Goal: Check status: Check status

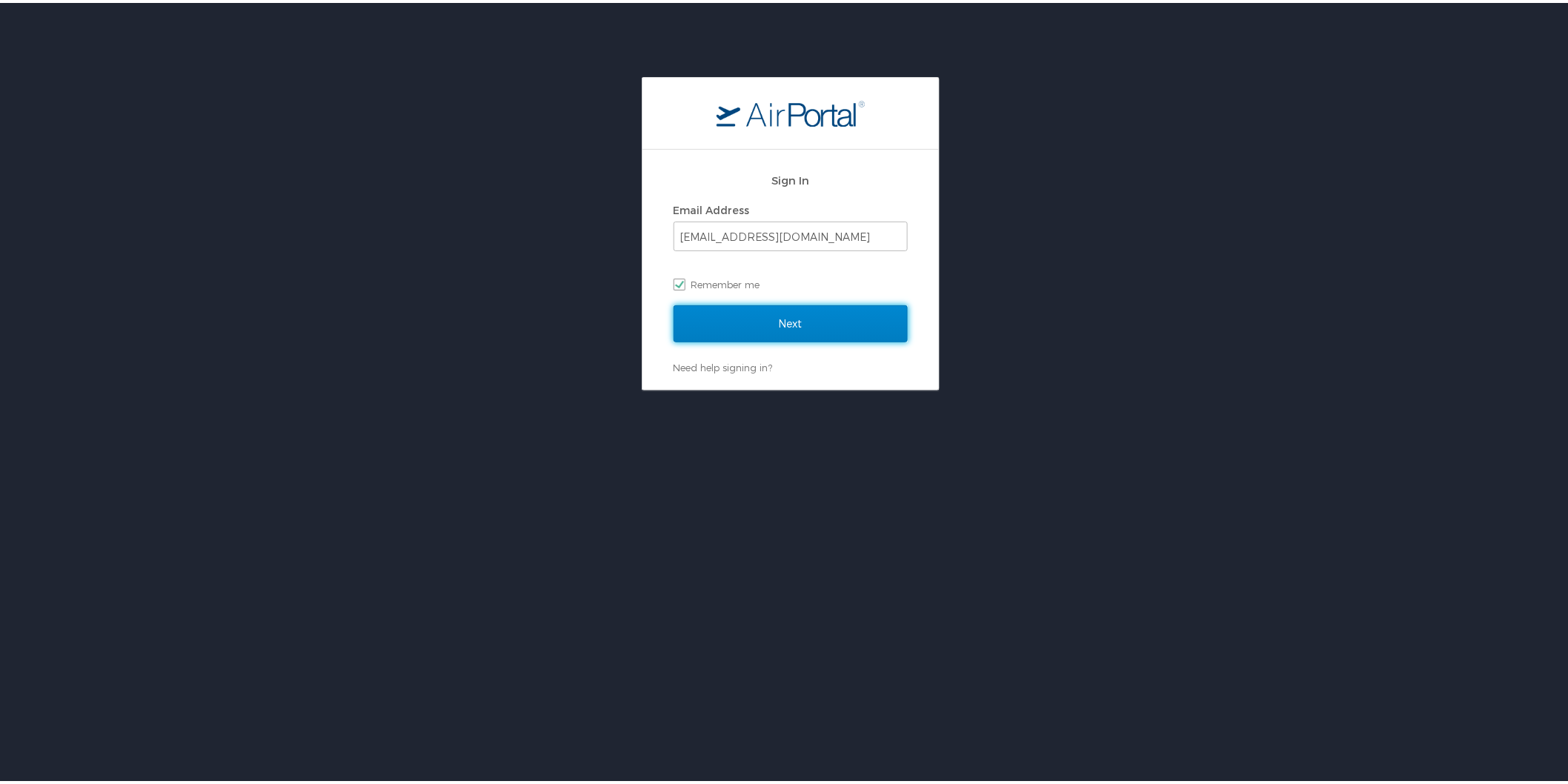
click at [778, 326] on input "Next" at bounding box center [790, 321] width 234 height 37
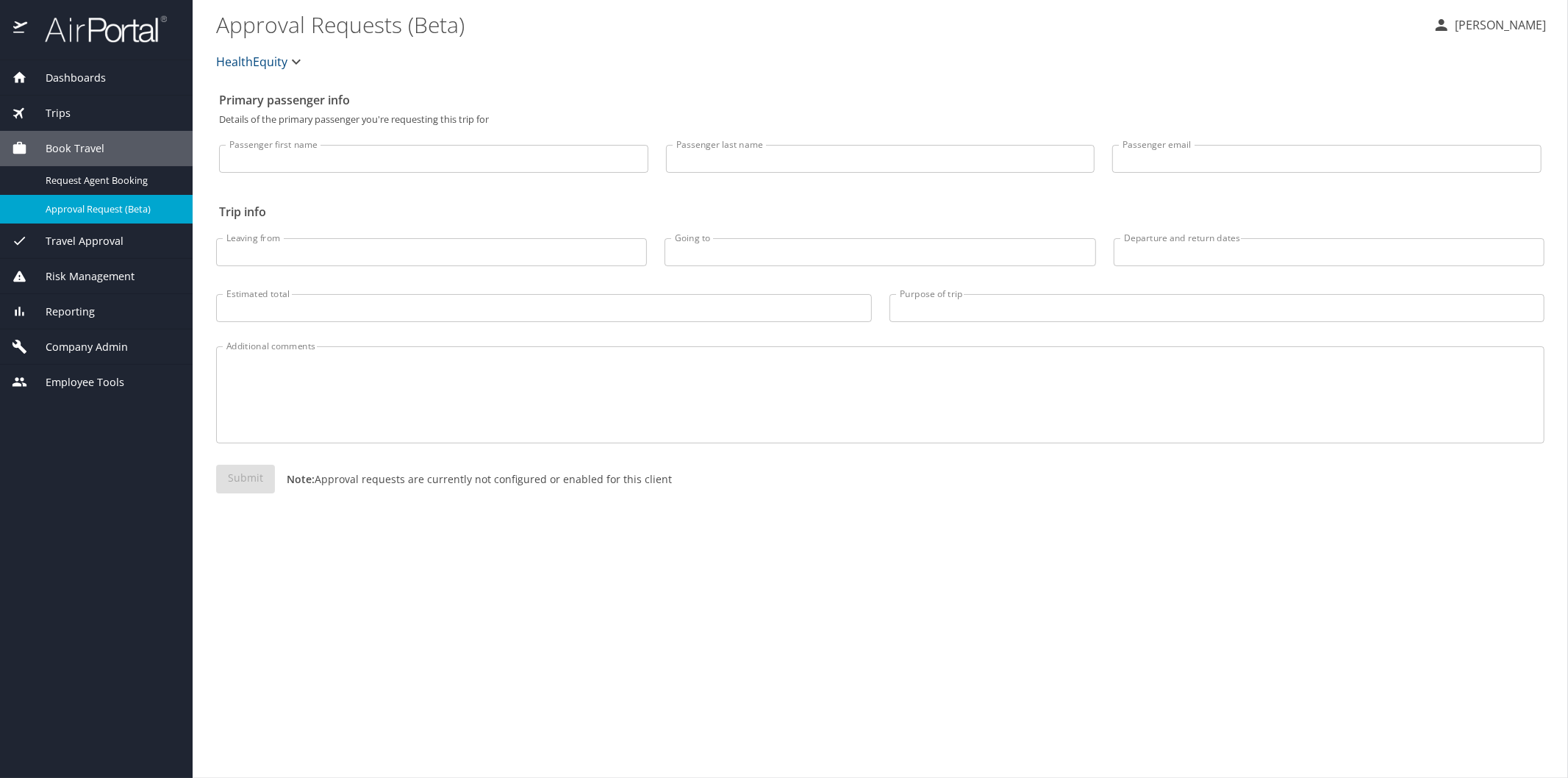
click at [71, 314] on span "Reporting" at bounding box center [61, 312] width 68 height 16
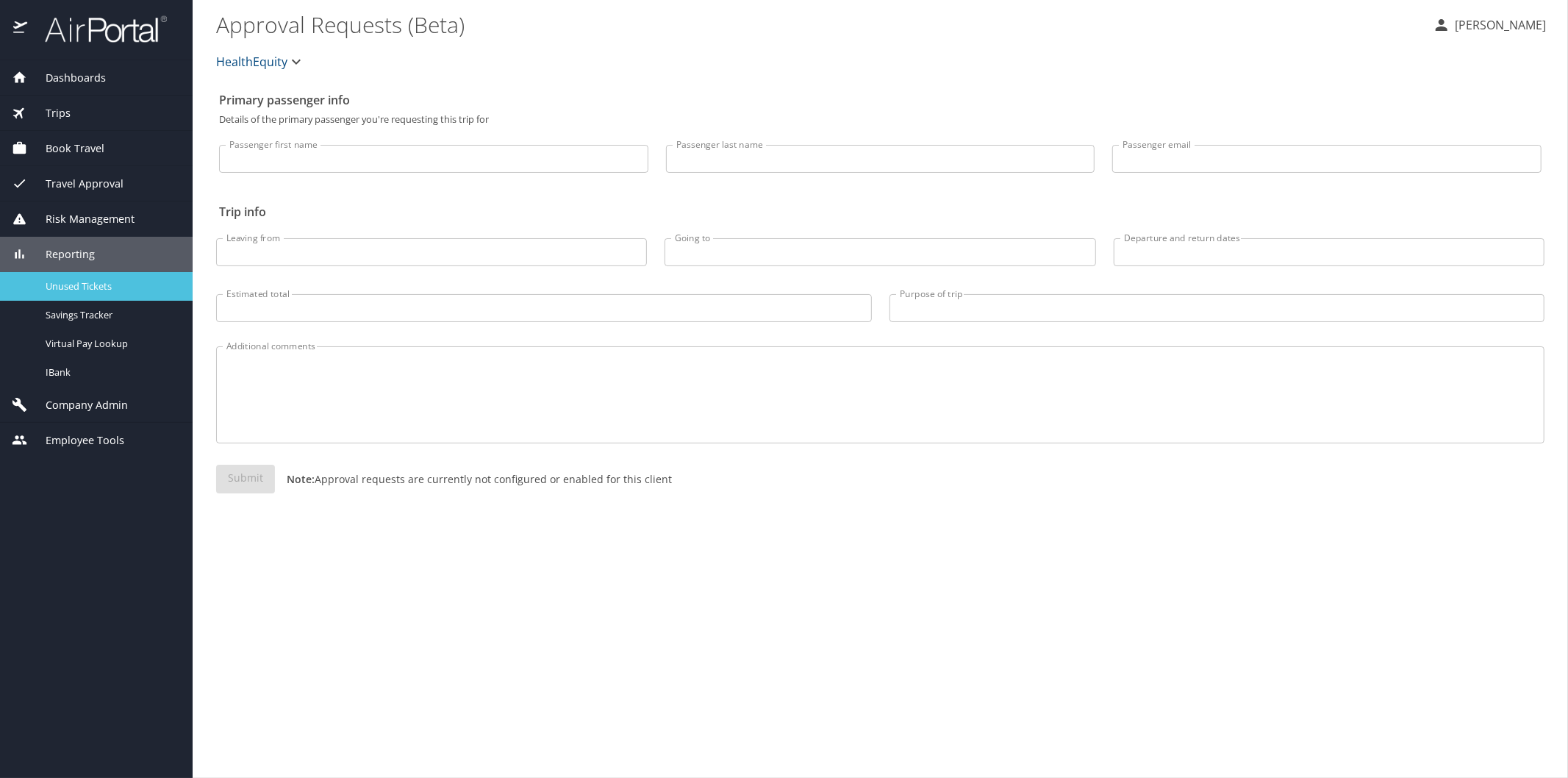
click at [75, 291] on span "Unused Tickets" at bounding box center [110, 286] width 129 height 14
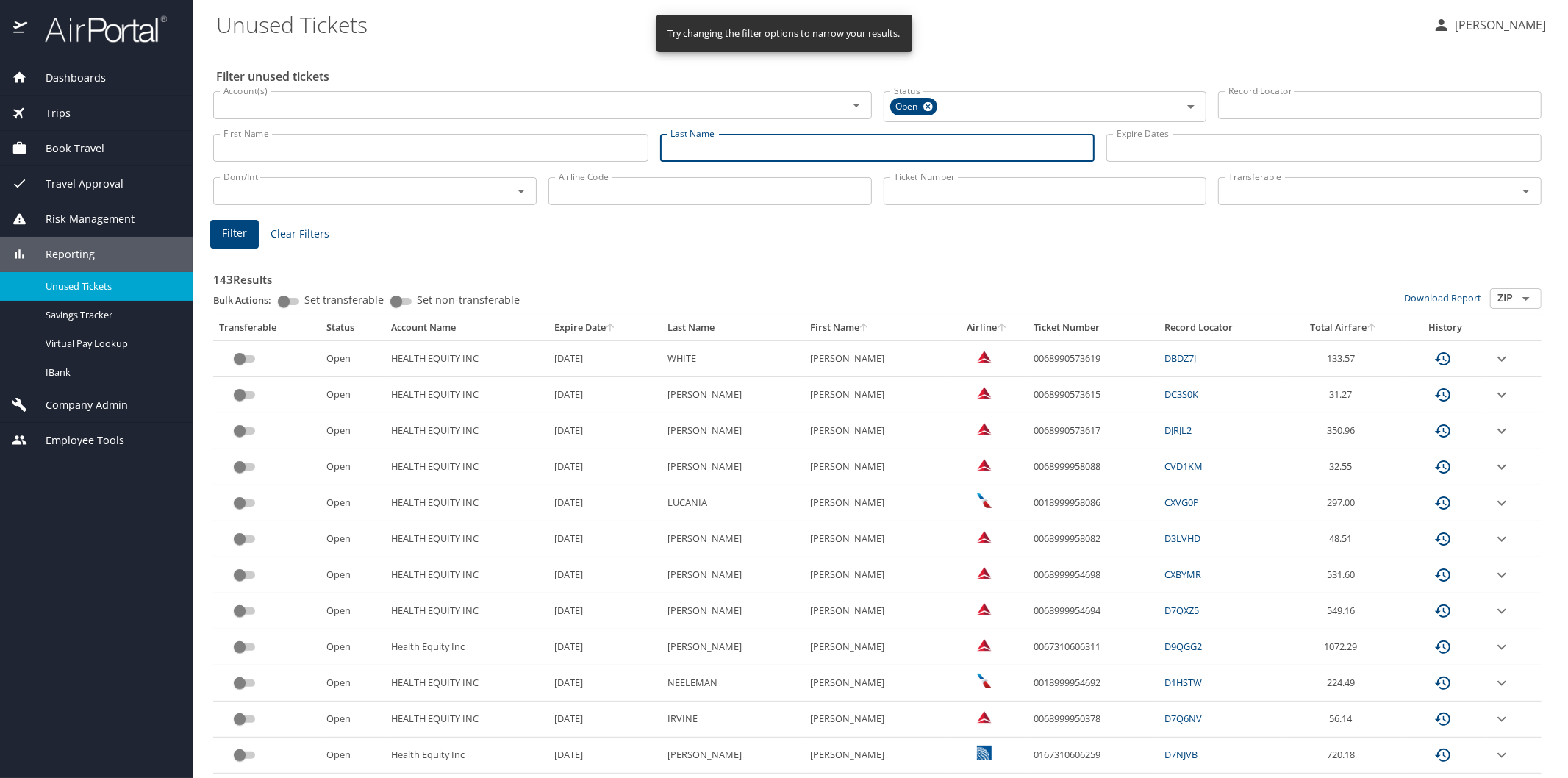
click at [709, 138] on input "Last Name" at bounding box center [878, 148] width 435 height 28
type input "morphew"
click at [248, 225] on button "Filter" at bounding box center [234, 234] width 49 height 29
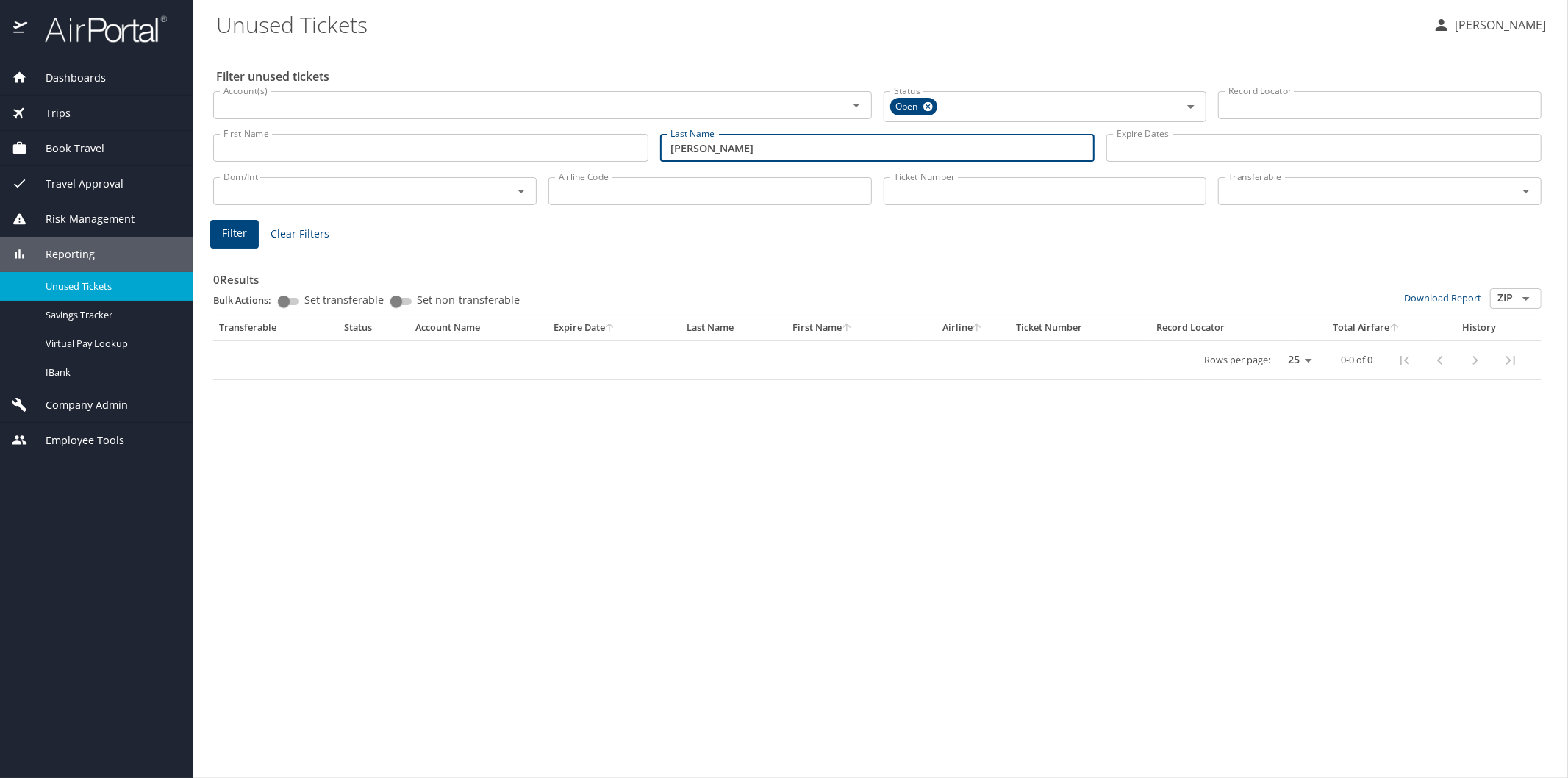
drag, startPoint x: 728, startPoint y: 151, endPoint x: 671, endPoint y: 141, distance: 57.9
click at [671, 141] on input "morphew" at bounding box center [878, 148] width 435 height 28
click at [234, 229] on span "Filter" at bounding box center [234, 233] width 25 height 18
